Goal: Task Accomplishment & Management: Complete application form

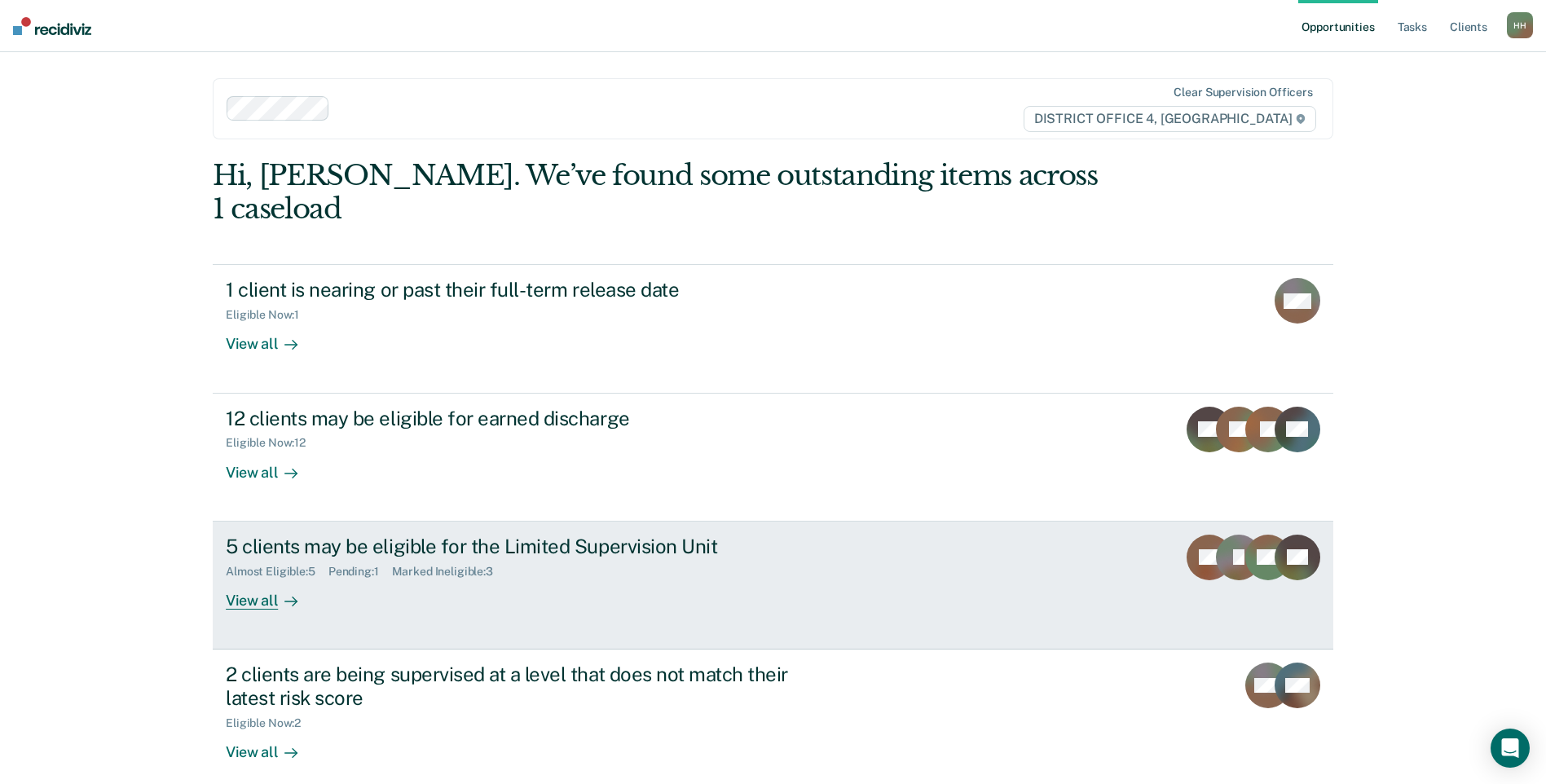
click at [676, 558] on div "Almost Eligible : 5 Pending : 1 Marked Ineligible : 3" at bounding box center [511, 568] width 572 height 20
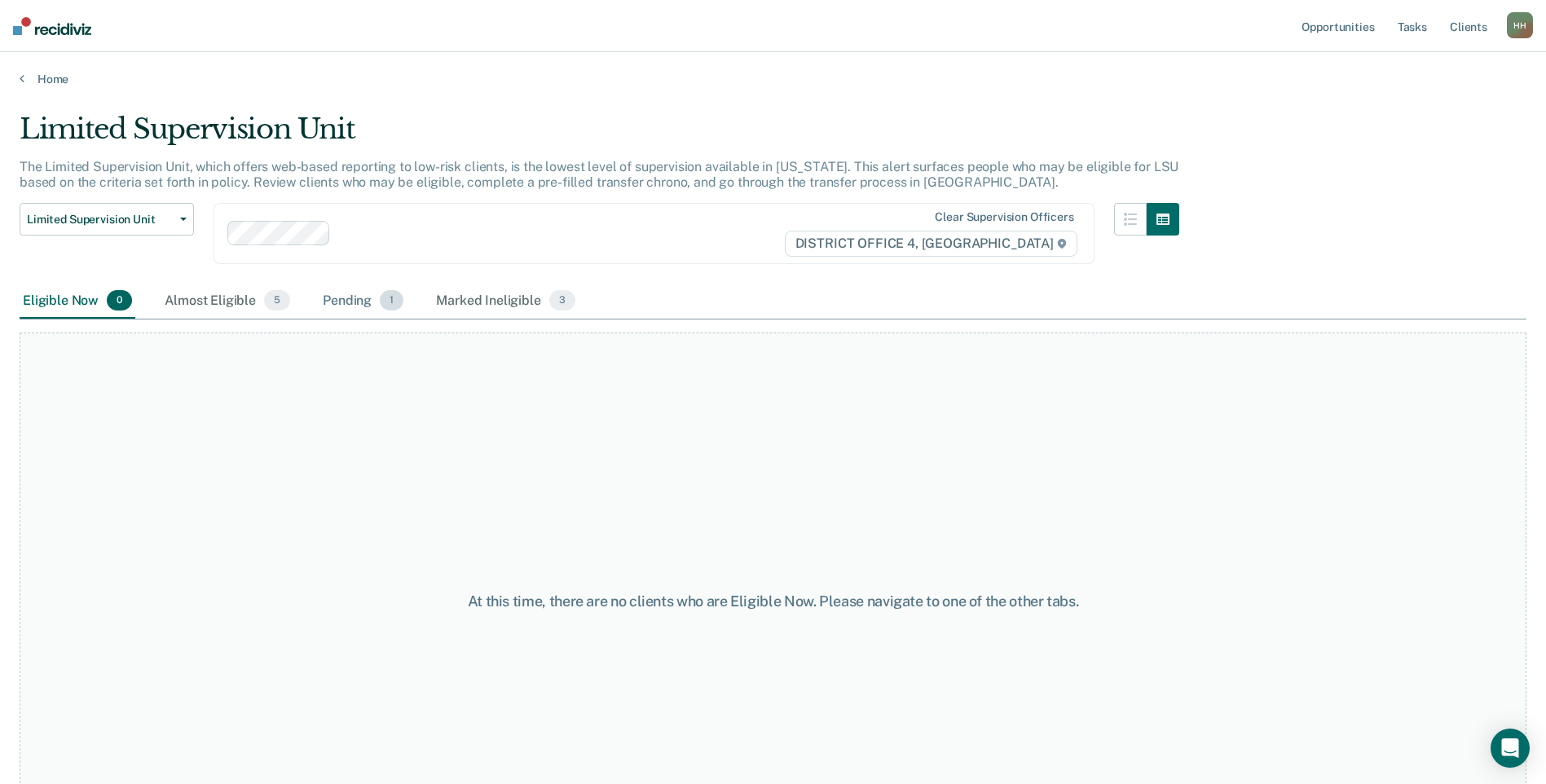
click at [349, 299] on div "Pending 1" at bounding box center [363, 301] width 87 height 36
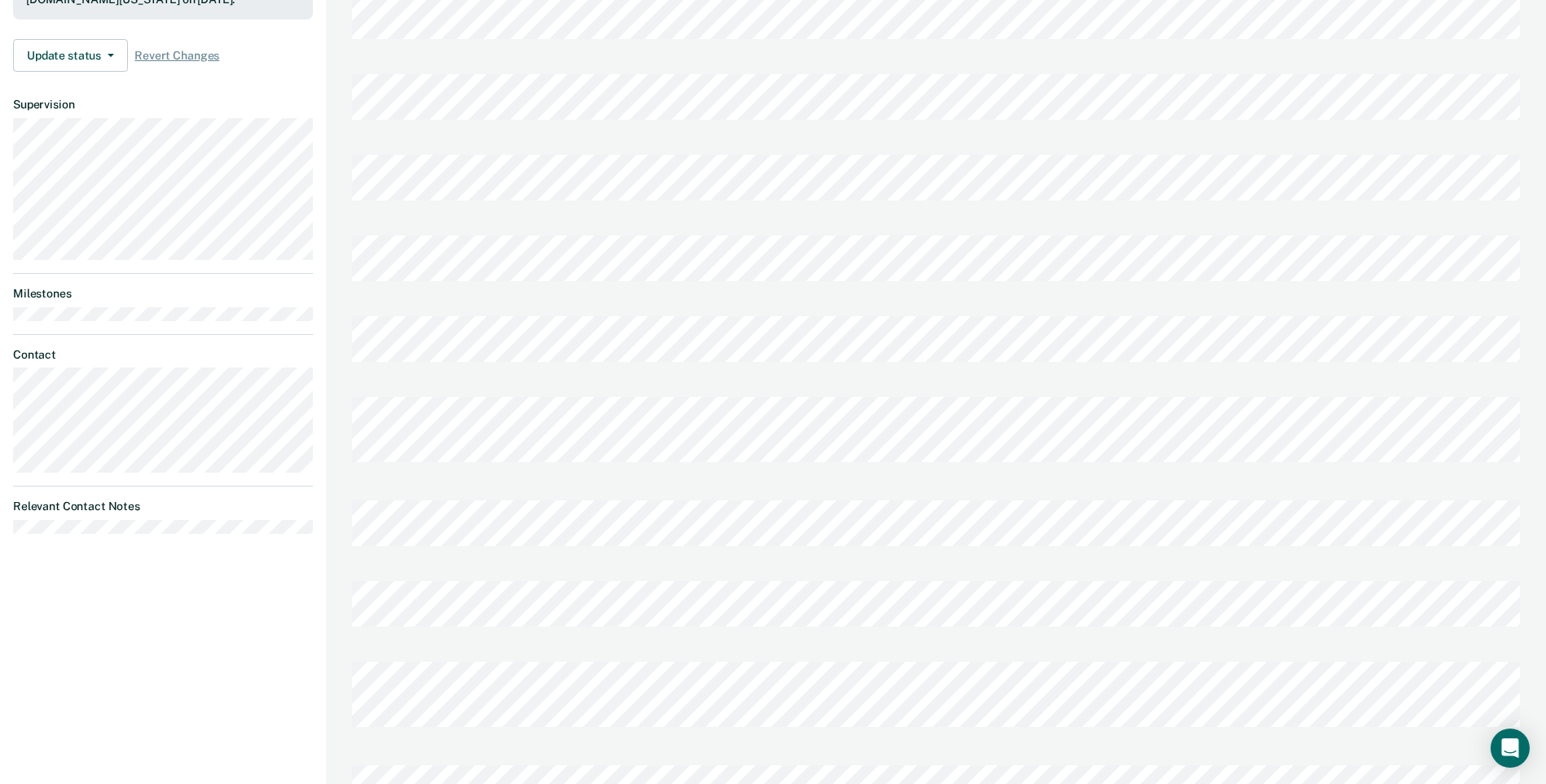
scroll to position [603, 0]
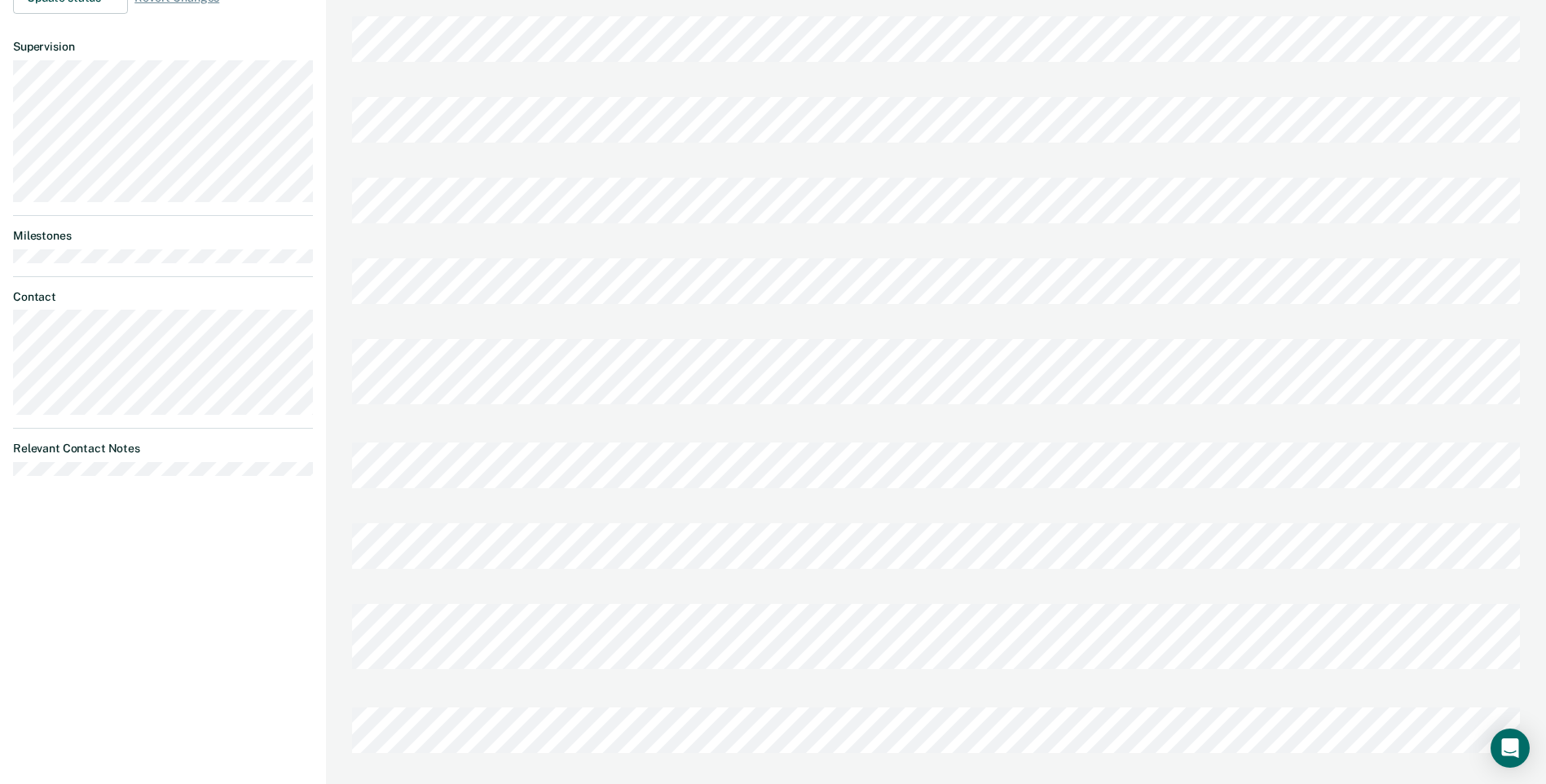
click at [186, 578] on div "[PERSON_NAME] Profile How it works Log Out Back BH Limited Supervision Unit Pen…" at bounding box center [163, 99] width 326 height 1404
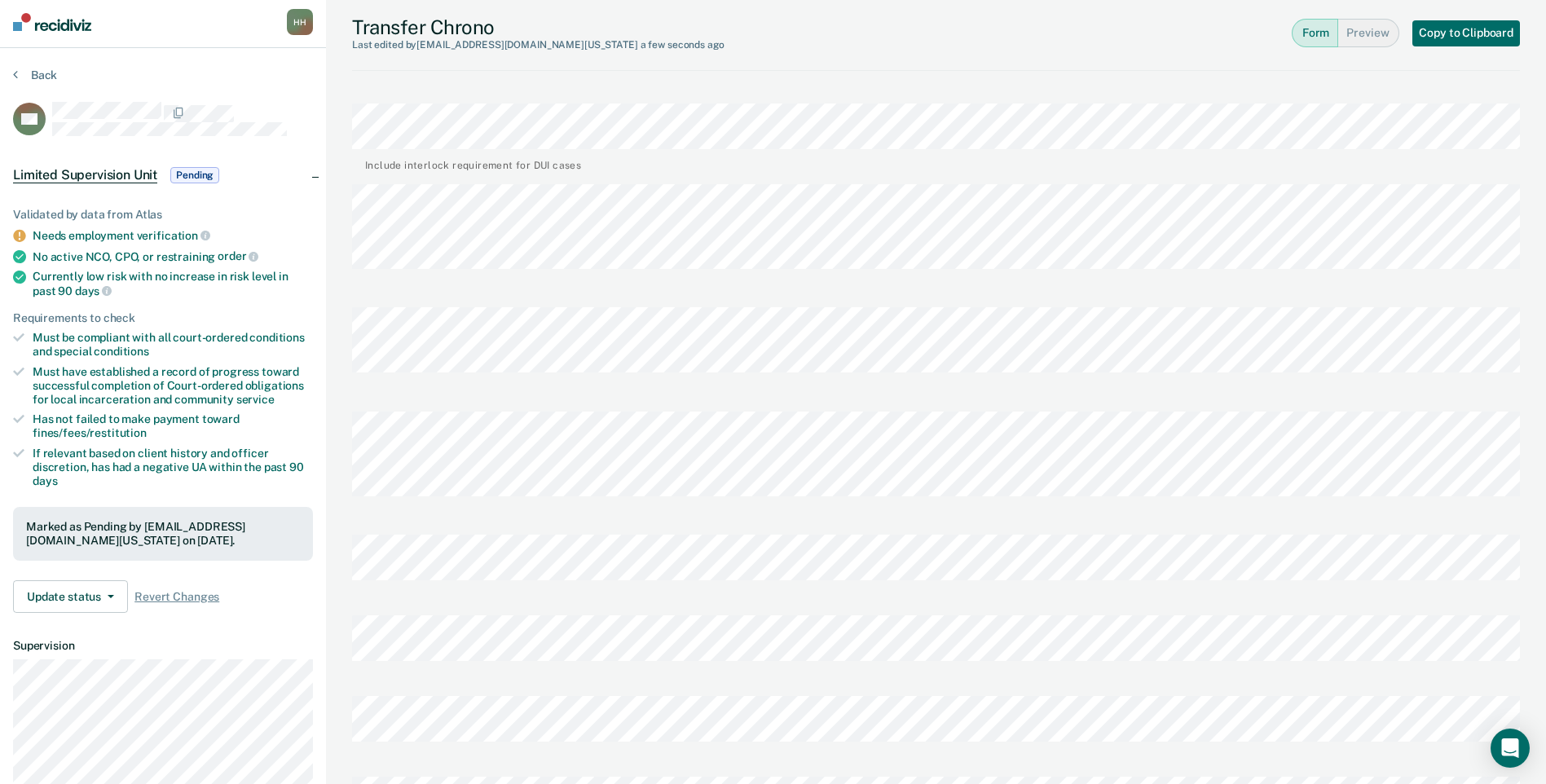
scroll to position [0, 0]
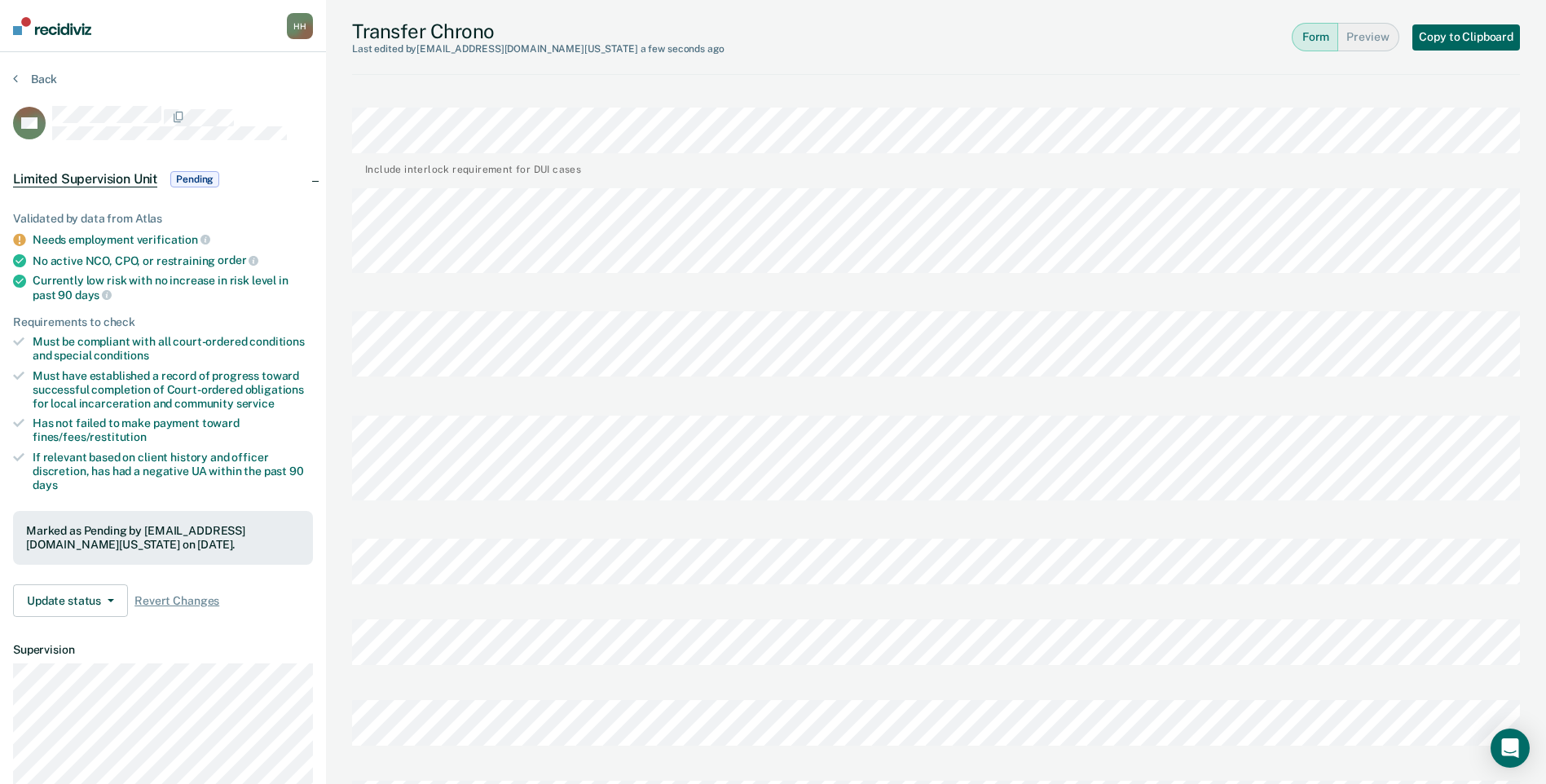
click at [1456, 34] on button "Copy to Clipboard" at bounding box center [1466, 36] width 107 height 26
